Goal: Task Accomplishment & Management: Manage account settings

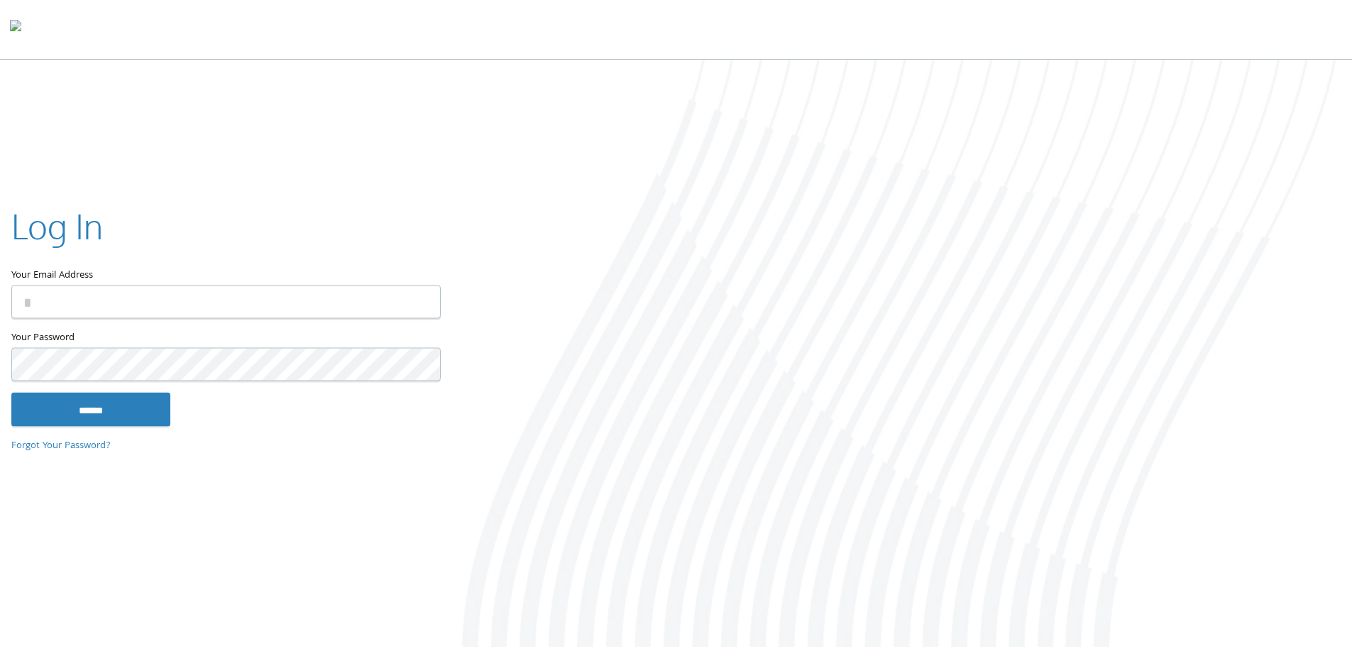
type input "**********"
click at [92, 400] on input "******" at bounding box center [90, 409] width 159 height 34
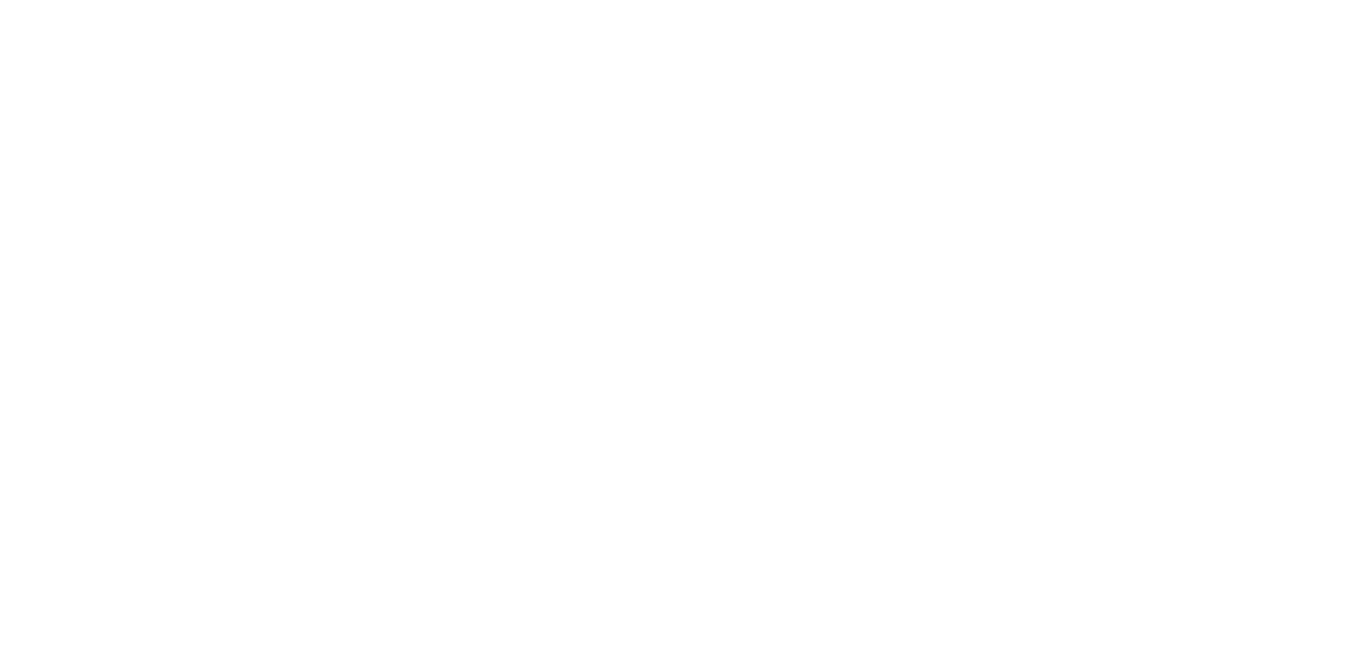
type input "**********"
